Goal: Use online tool/utility: Utilize a website feature to perform a specific function

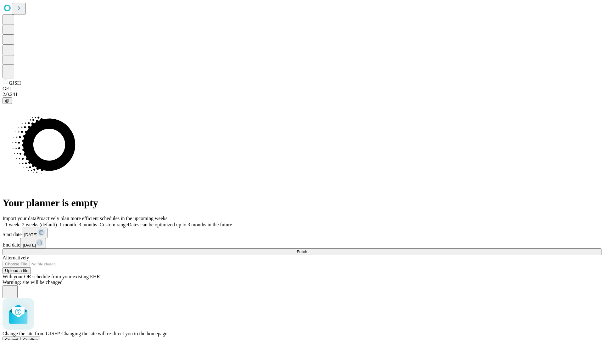
click at [38, 337] on span "Confirm" at bounding box center [30, 339] width 15 height 5
click at [20, 222] on label "1 week" at bounding box center [11, 224] width 17 height 5
click at [307, 249] on span "Fetch" at bounding box center [302, 251] width 10 height 5
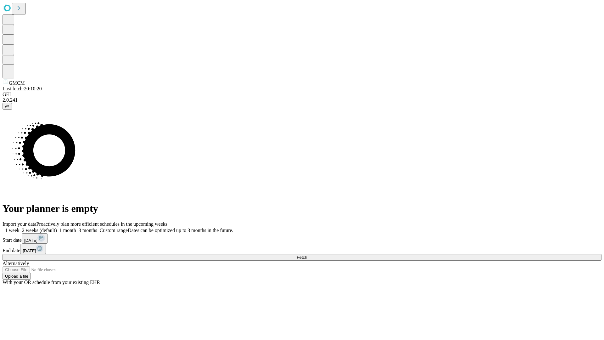
click at [20, 227] on label "1 week" at bounding box center [11, 229] width 17 height 5
click at [307, 255] on span "Fetch" at bounding box center [302, 257] width 10 height 5
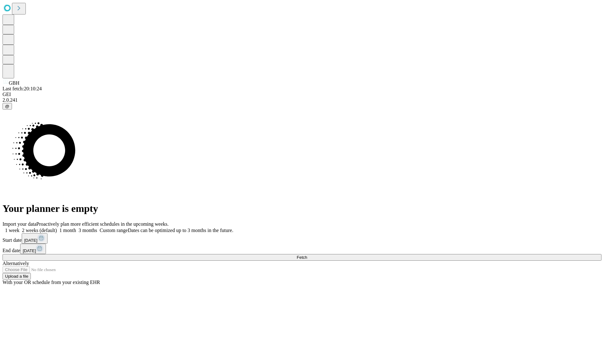
click at [20, 227] on label "1 week" at bounding box center [11, 229] width 17 height 5
click at [307, 255] on span "Fetch" at bounding box center [302, 257] width 10 height 5
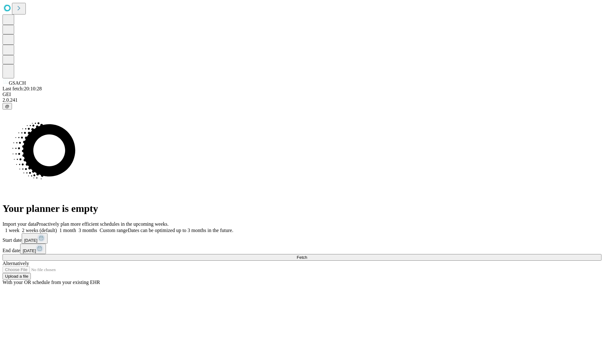
click at [20, 227] on label "1 week" at bounding box center [11, 229] width 17 height 5
click at [307, 255] on span "Fetch" at bounding box center [302, 257] width 10 height 5
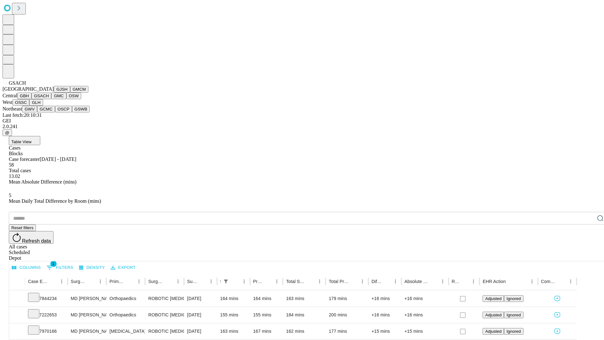
click at [51, 99] on button "GMC" at bounding box center [58, 95] width 15 height 7
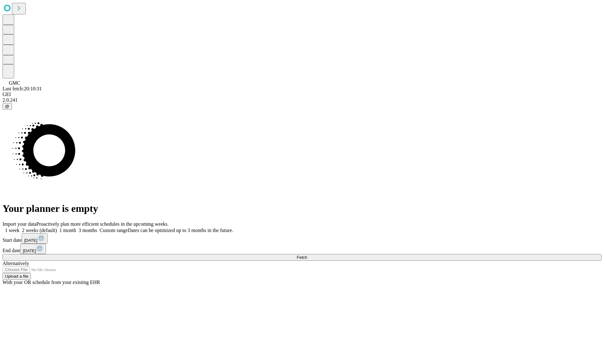
click at [20, 227] on label "1 week" at bounding box center [11, 229] width 17 height 5
click at [307, 255] on span "Fetch" at bounding box center [302, 257] width 10 height 5
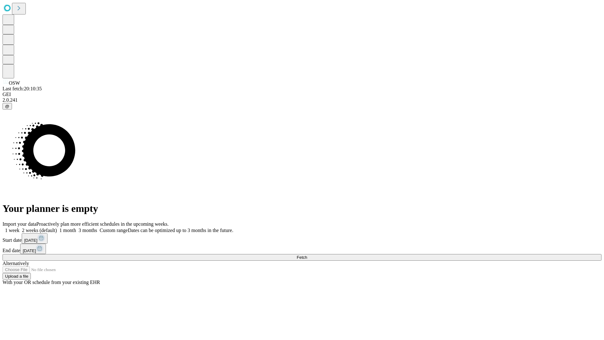
click at [20, 227] on label "1 week" at bounding box center [11, 229] width 17 height 5
click at [307, 255] on span "Fetch" at bounding box center [302, 257] width 10 height 5
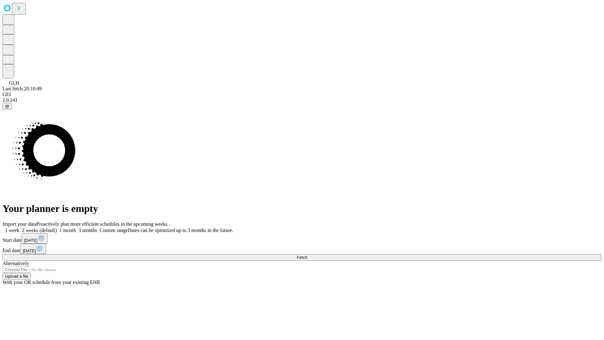
click at [20, 227] on label "1 week" at bounding box center [11, 229] width 17 height 5
click at [307, 255] on span "Fetch" at bounding box center [302, 257] width 10 height 5
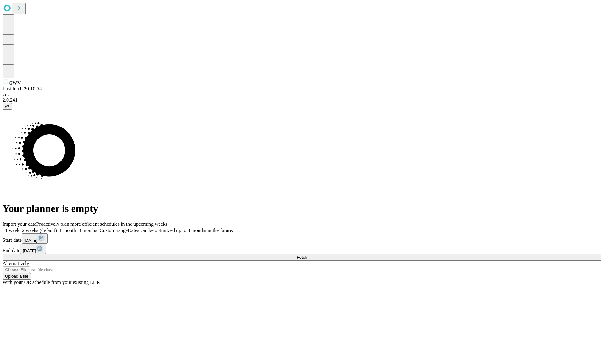
click at [20, 227] on label "1 week" at bounding box center [11, 229] width 17 height 5
click at [307, 255] on span "Fetch" at bounding box center [302, 257] width 10 height 5
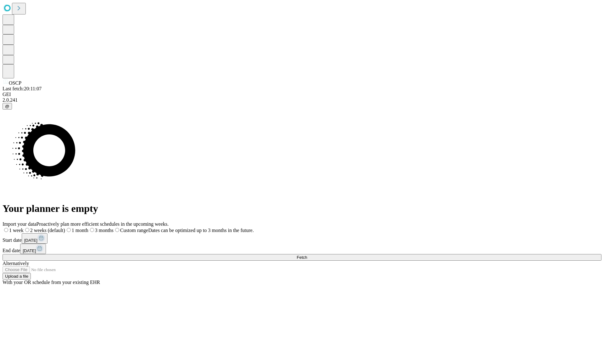
click at [307, 255] on span "Fetch" at bounding box center [302, 257] width 10 height 5
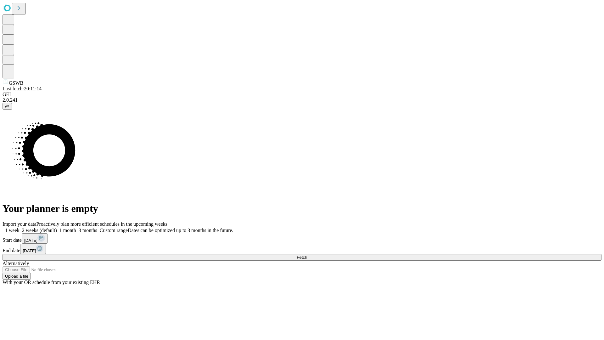
click at [307, 255] on span "Fetch" at bounding box center [302, 257] width 10 height 5
